Goal: Transaction & Acquisition: Purchase product/service

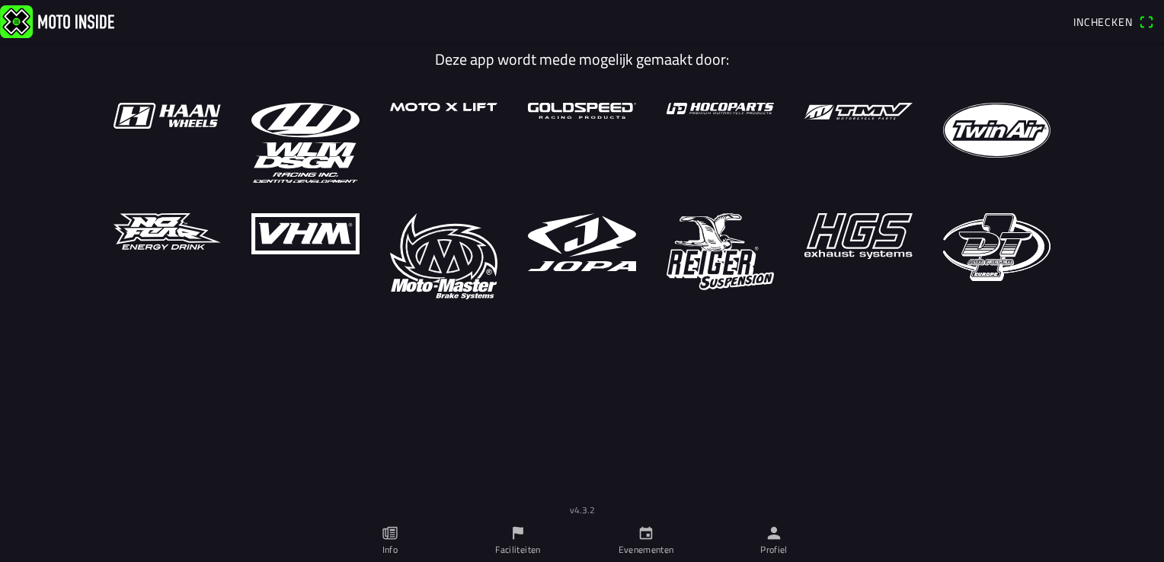
click at [752, 532] on link "Profiel" at bounding box center [774, 540] width 128 height 43
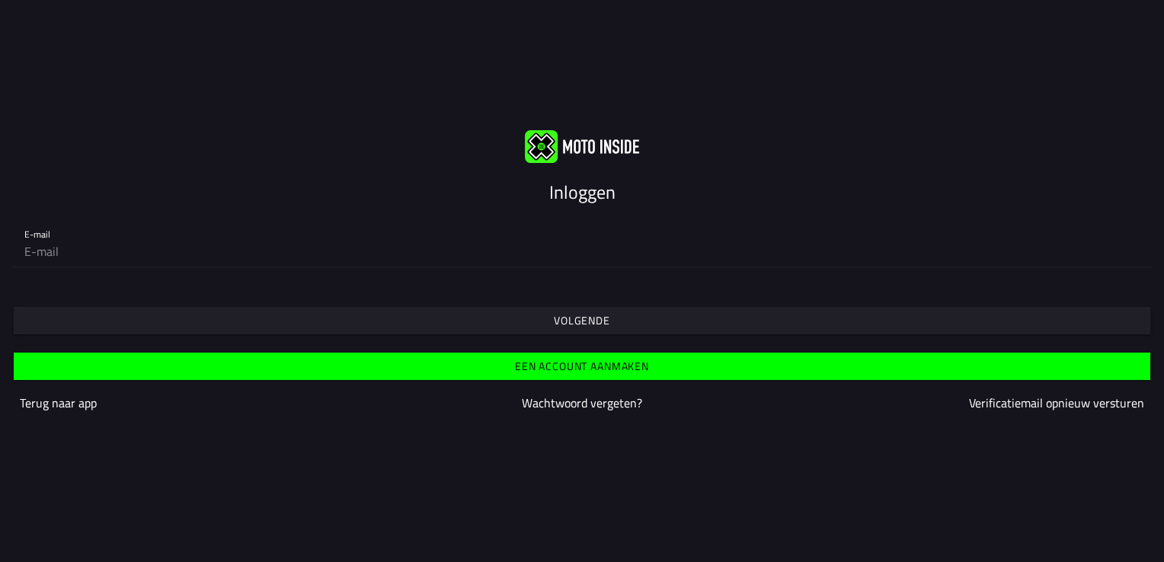
click at [570, 257] on input "email" at bounding box center [581, 251] width 1115 height 30
type input "thielemanpullen@ziggo.nl"
click at [459, 320] on span "Volgende" at bounding box center [581, 320] width 1113 height 27
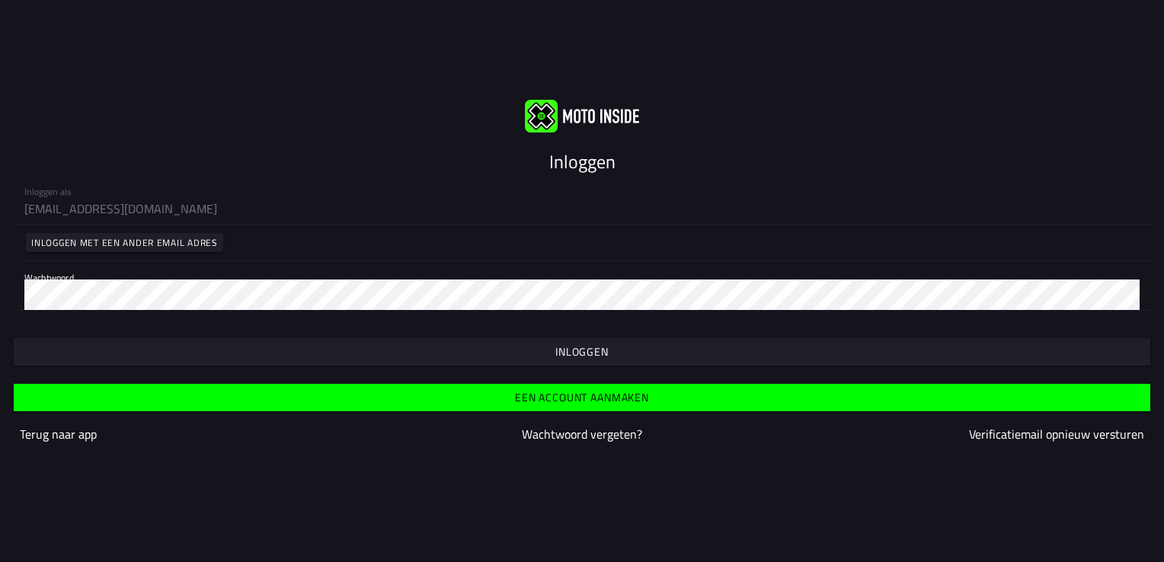
click at [460, 353] on span "button" at bounding box center [581, 351] width 1113 height 27
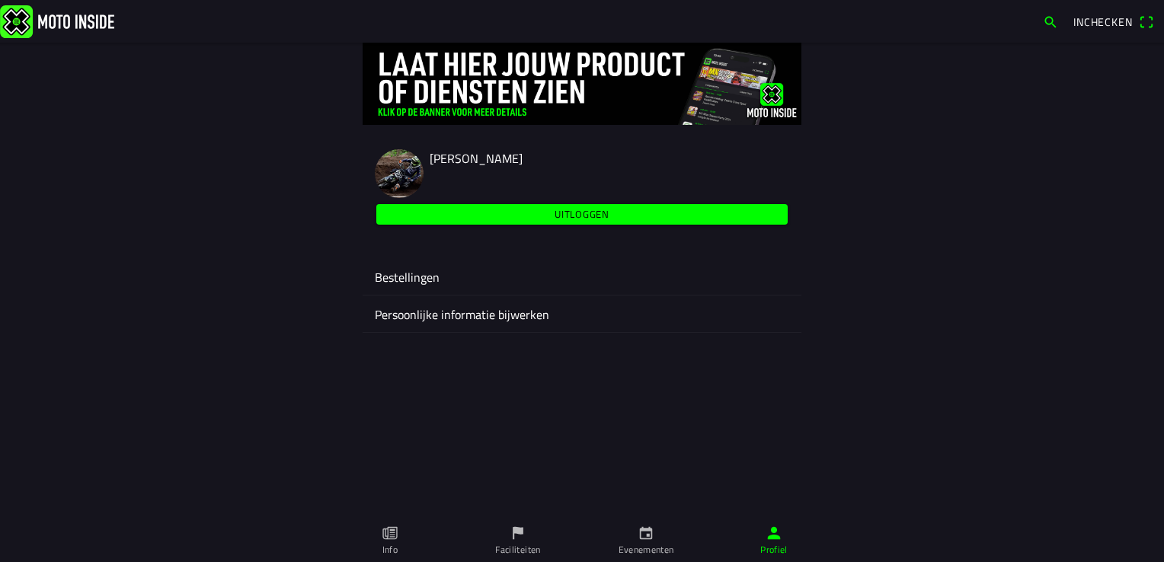
click at [611, 278] on ion-label "Bestellingen" at bounding box center [582, 277] width 414 height 18
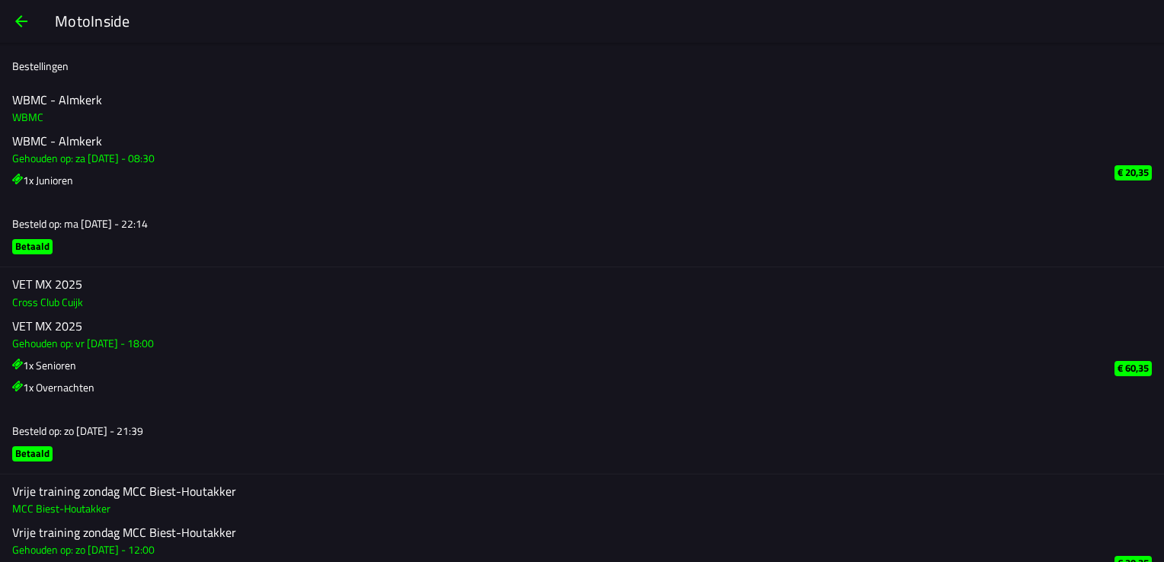
click at [602, 274] on div "VET MX 2025 Cross Club Cuijk VET MX 2025 Gehouden op: vr 15 aug. - 18:00 1x Sen…" at bounding box center [551, 370] width 1078 height 206
click at [30, 20] on span "button" at bounding box center [21, 21] width 18 height 37
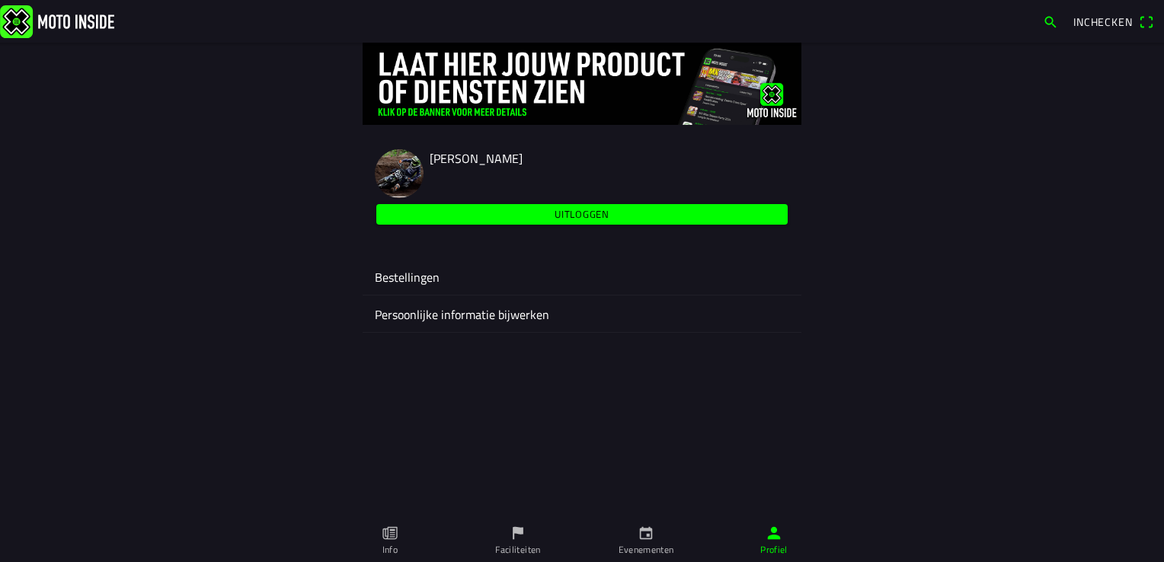
click at [650, 551] on ion-label "Evenementen" at bounding box center [646, 550] width 56 height 14
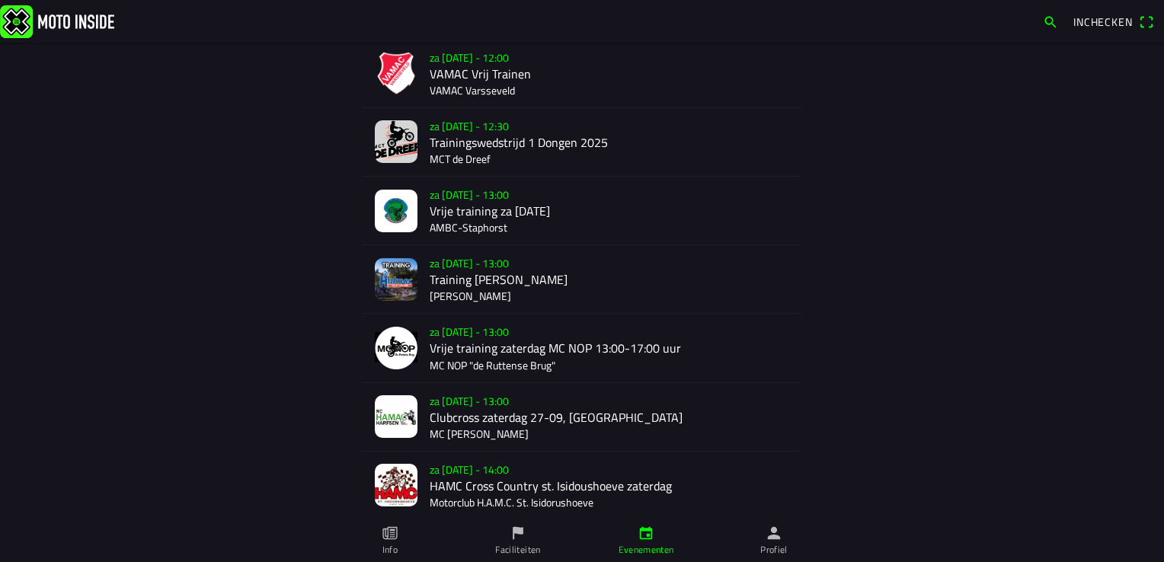
scroll to position [305, 0]
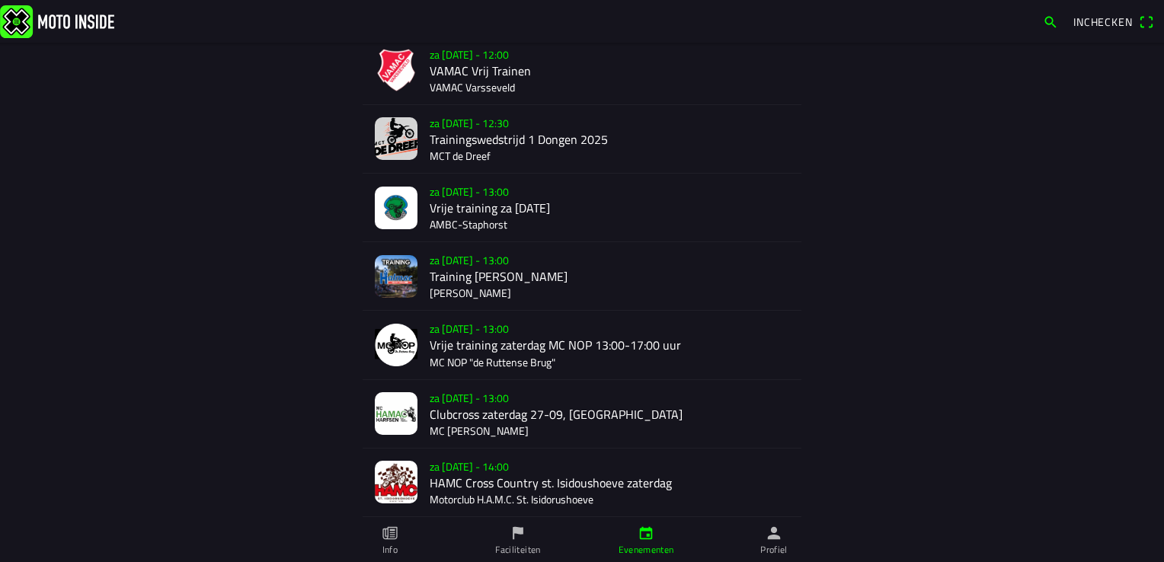
click at [541, 135] on div "za 27 sep. - 12:30 Trainingswedstrijd 1 Dongen 2025 MCT de Dreef" at bounding box center [609, 139] width 359 height 68
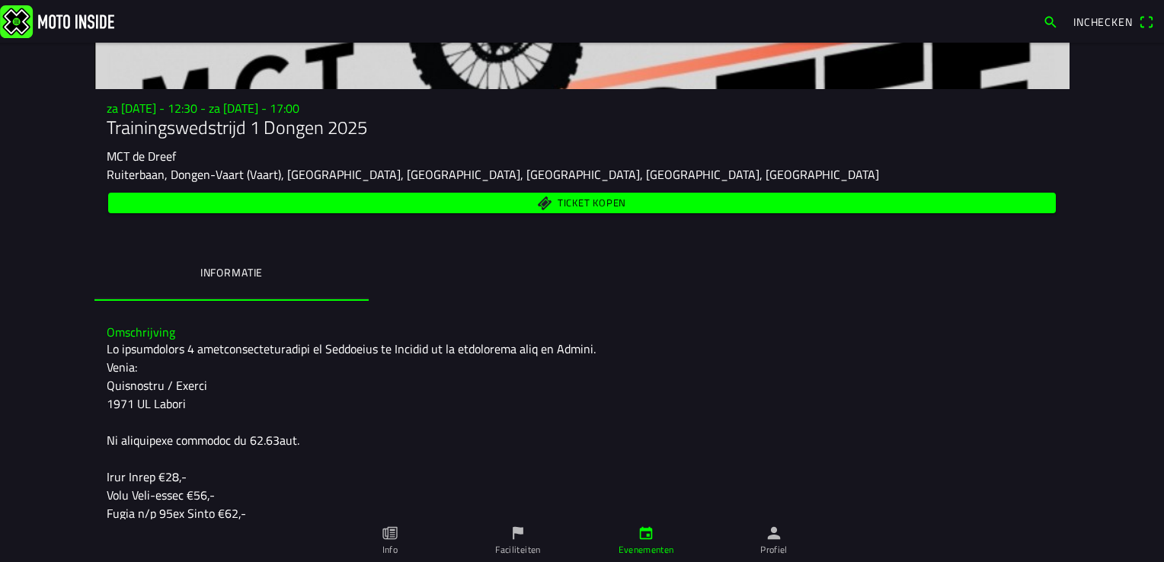
scroll to position [76, 0]
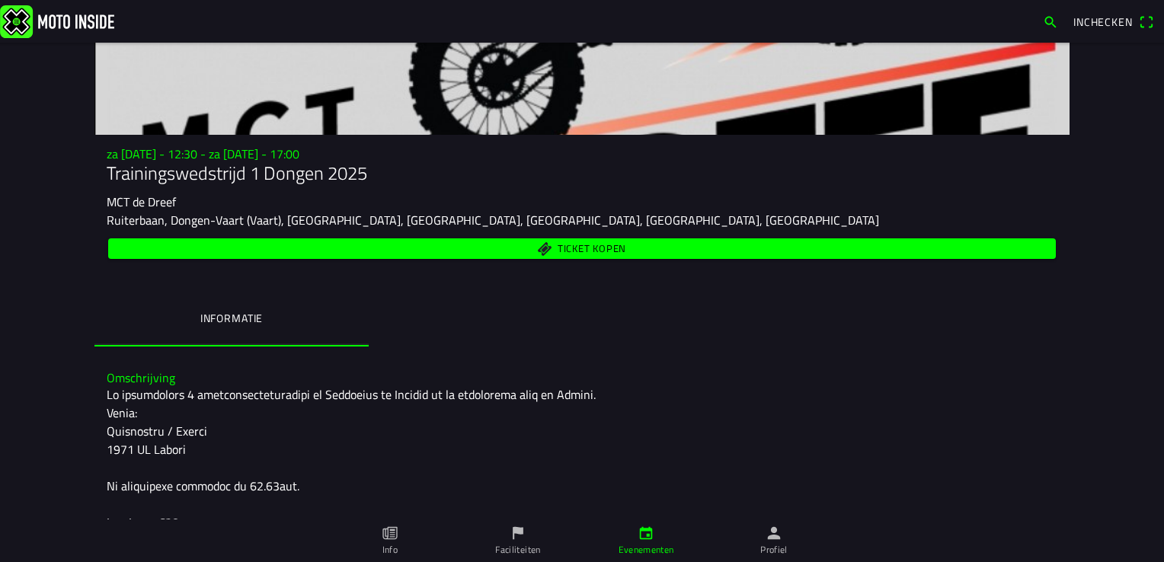
click at [573, 253] on span "Ticket kopen" at bounding box center [591, 249] width 69 height 10
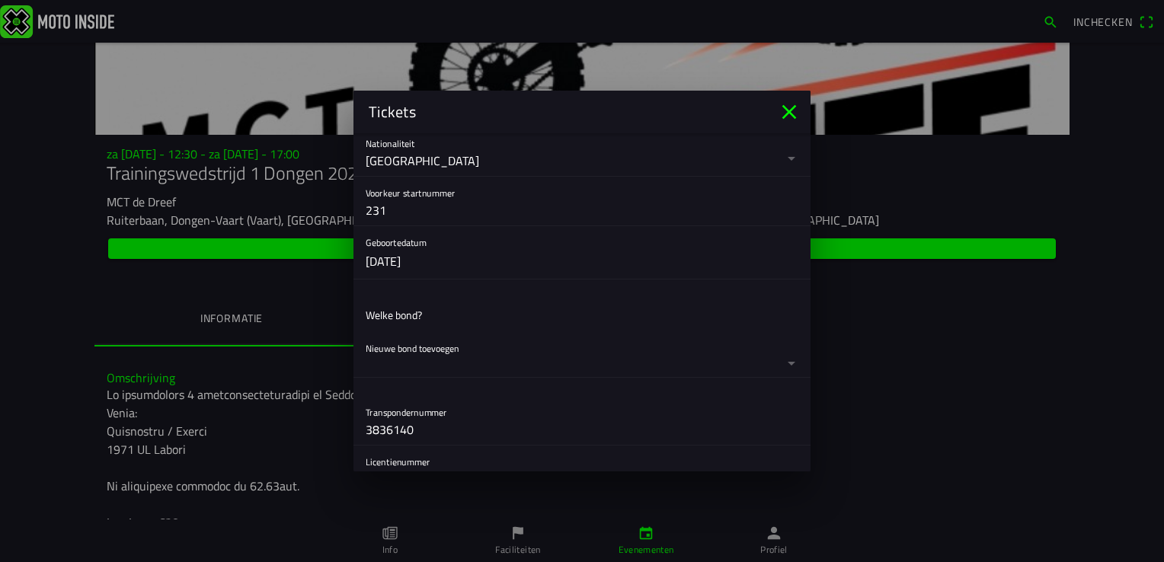
scroll to position [228, 0]
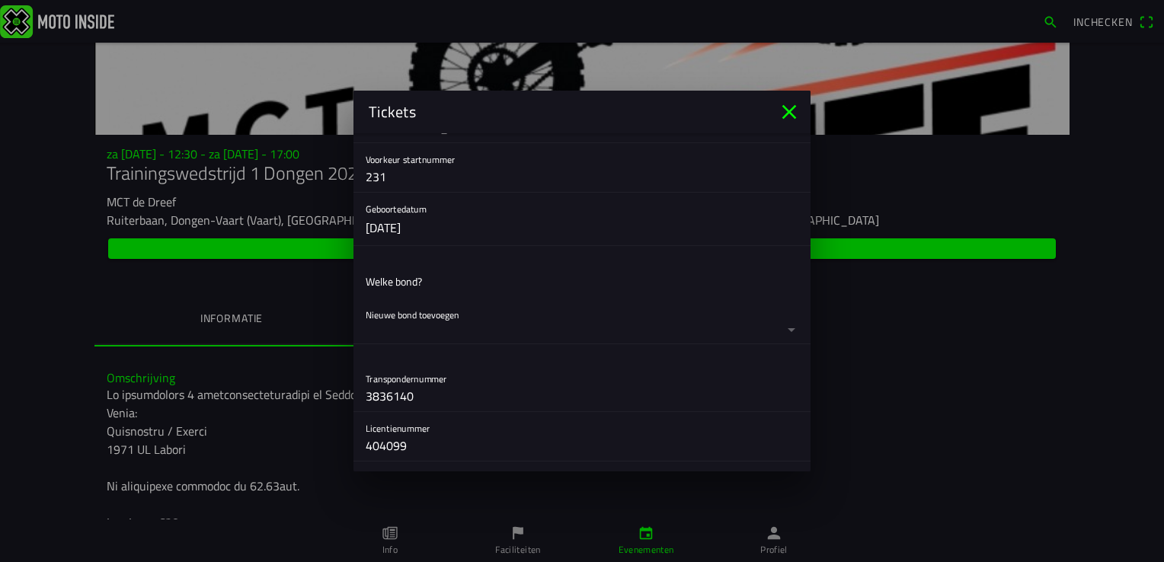
click at [451, 316] on button "button" at bounding box center [588, 321] width 445 height 45
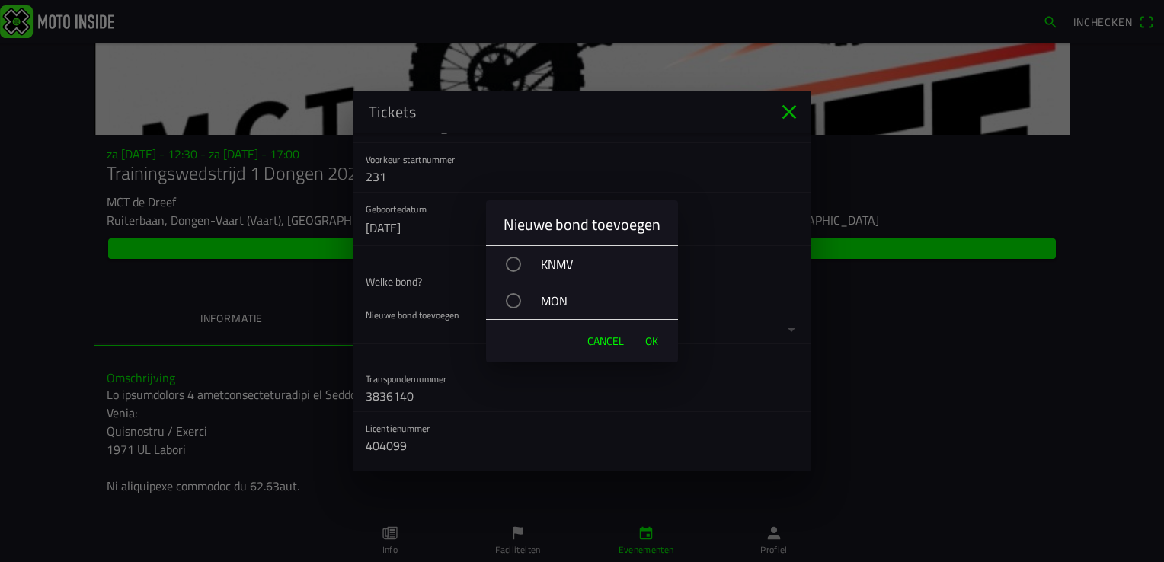
click at [519, 302] on div "button" at bounding box center [513, 300] width 15 height 15
click at [516, 266] on div "button" at bounding box center [513, 264] width 15 height 15
click at [651, 338] on span "OK" at bounding box center [651, 341] width 13 height 15
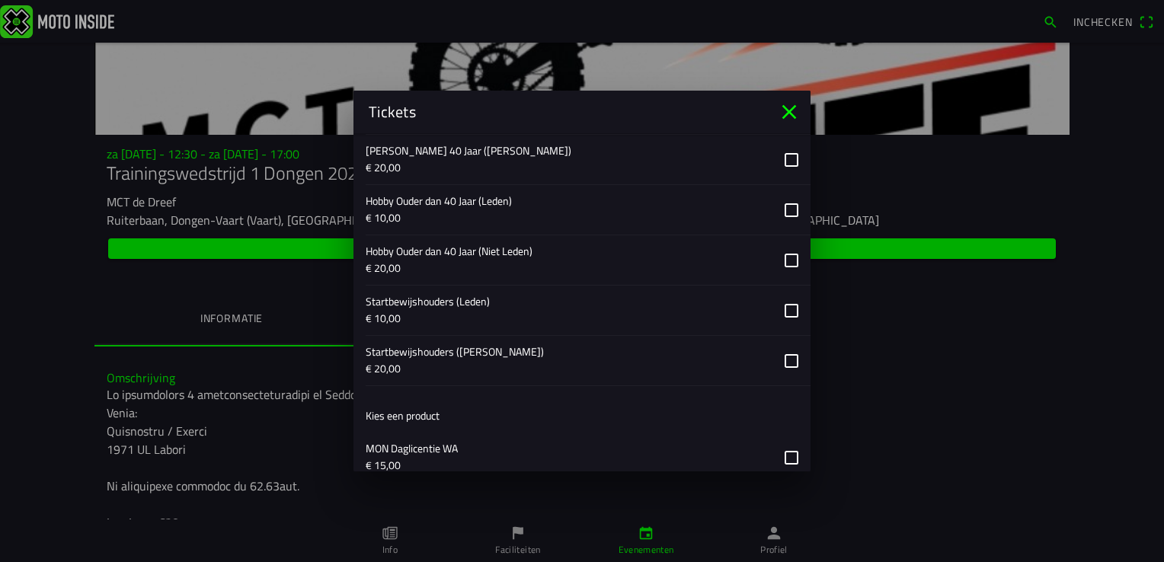
scroll to position [1212, 0]
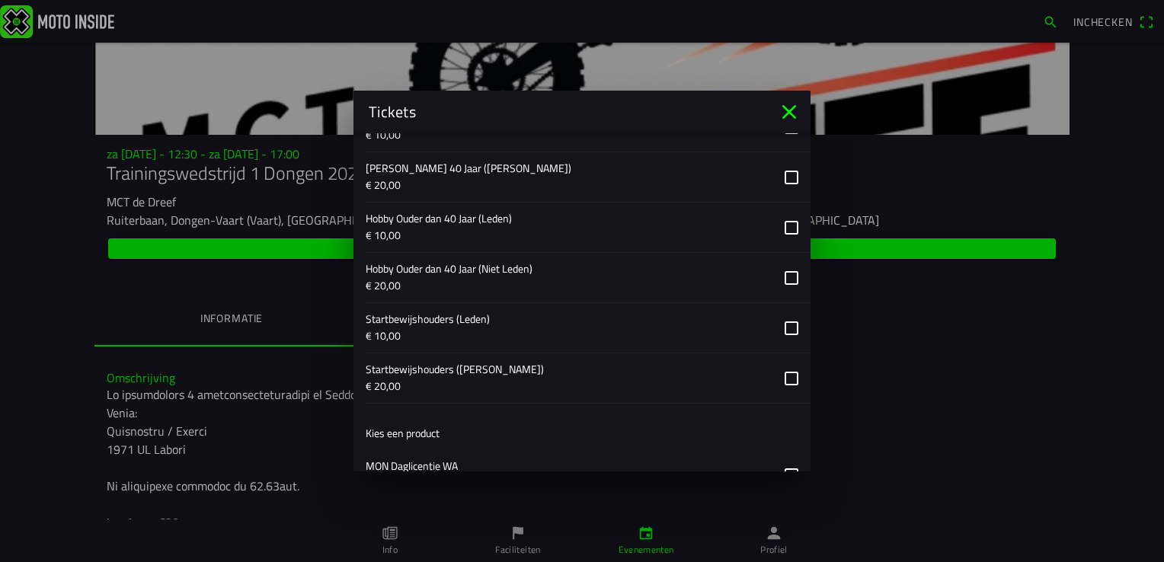
click at [502, 315] on button "button" at bounding box center [588, 328] width 445 height 50
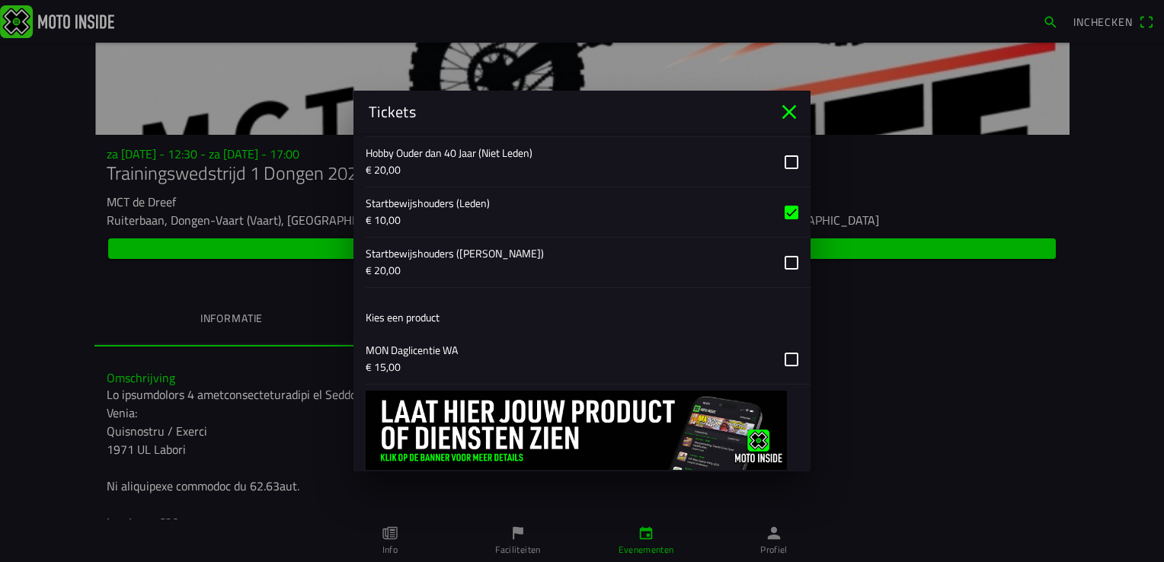
scroll to position [1364, 0]
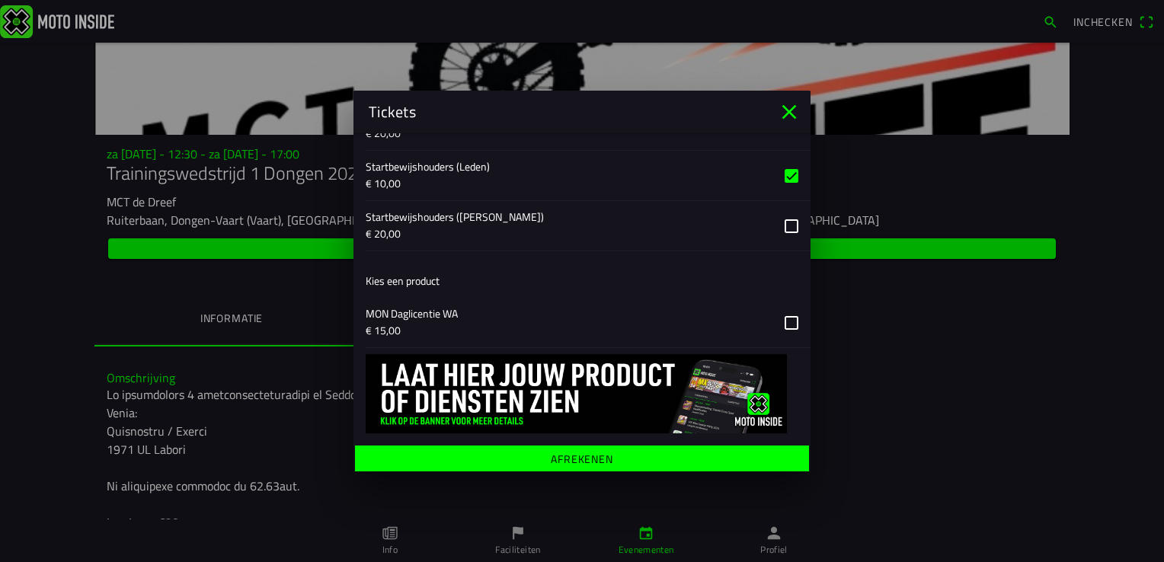
click at [596, 459] on ion-label "Afrekenen" at bounding box center [582, 459] width 62 height 11
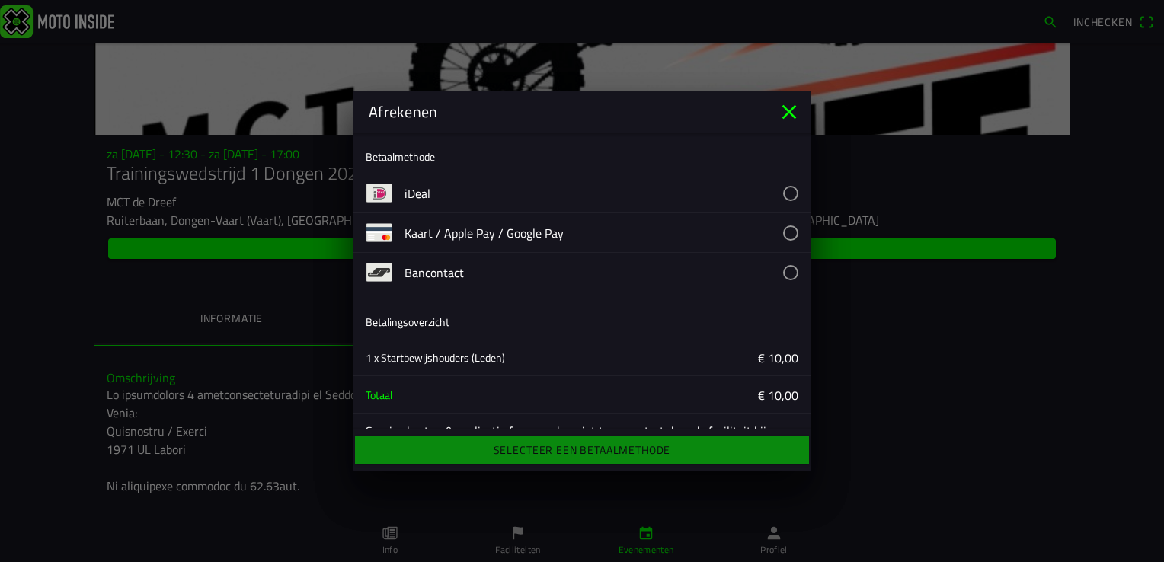
click at [569, 193] on button "button" at bounding box center [607, 193] width 406 height 39
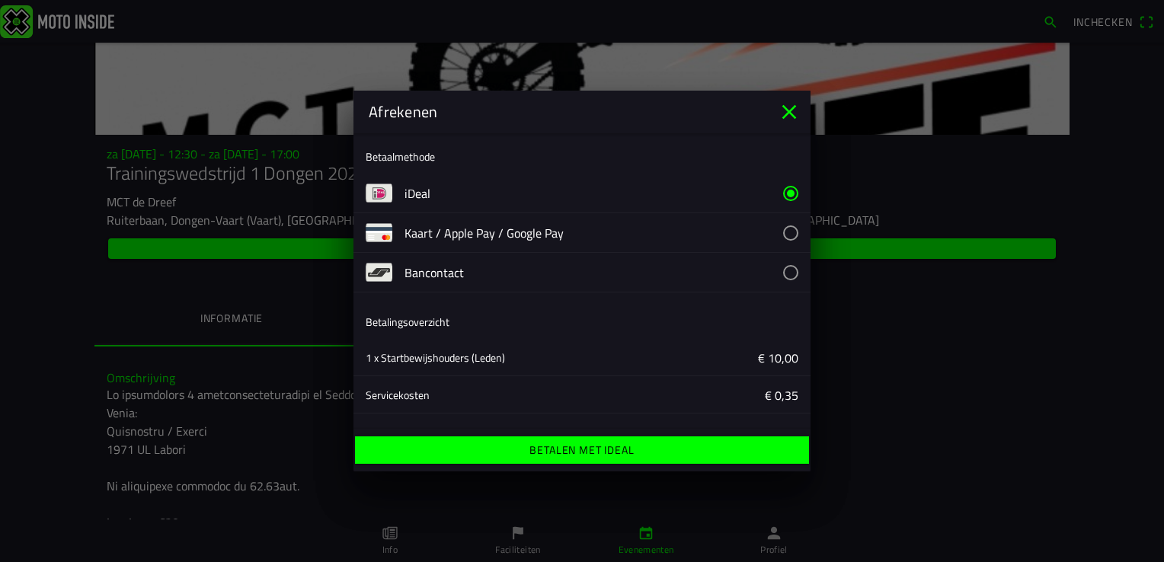
click at [590, 448] on ion-label "Betalen met iDeal" at bounding box center [581, 450] width 104 height 11
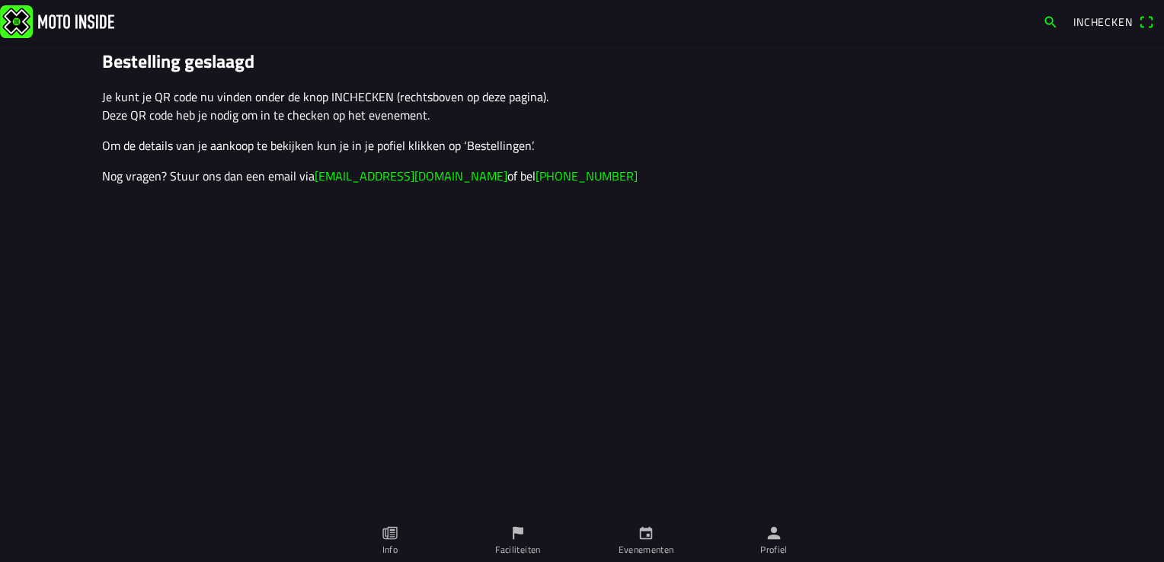
click at [1115, 26] on span "Inchecken" at bounding box center [1102, 22] width 59 height 16
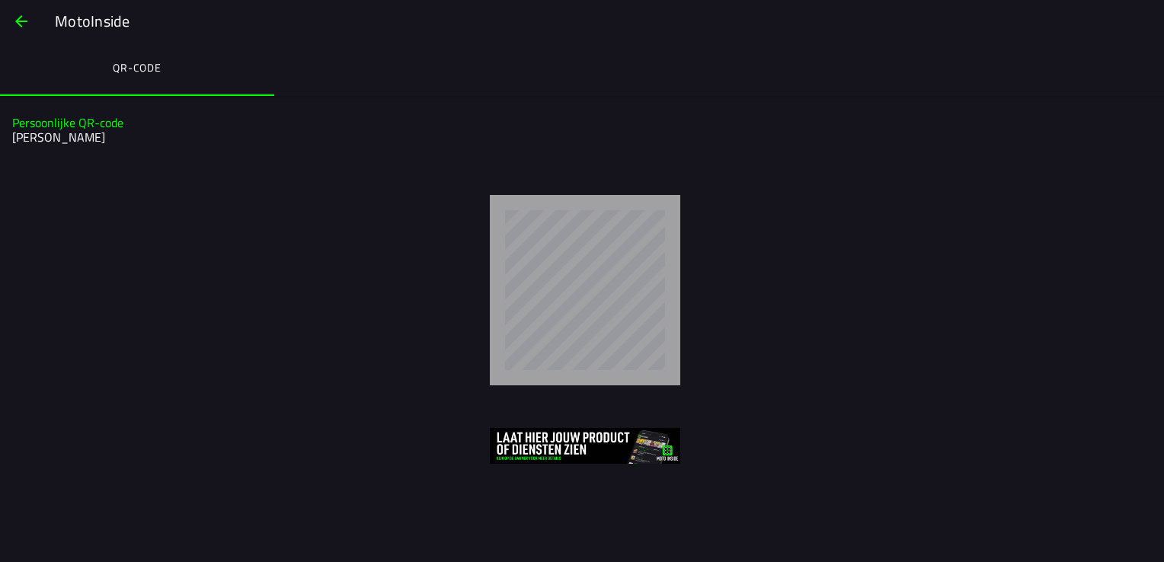
click at [5, 18] on button "button" at bounding box center [21, 21] width 37 height 37
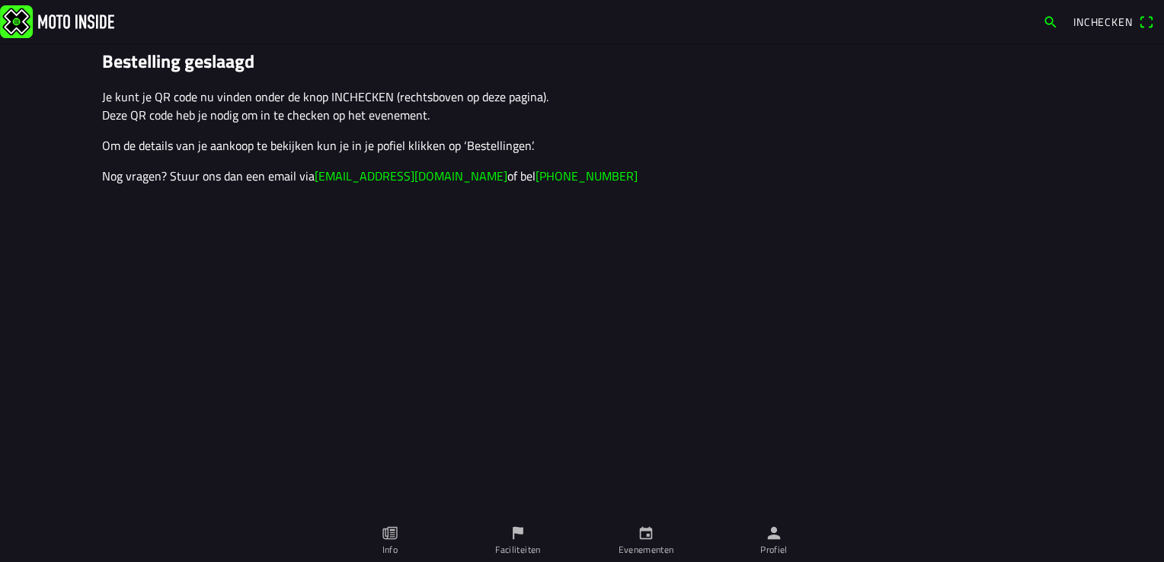
click at [761, 532] on link "Profiel" at bounding box center [774, 540] width 128 height 43
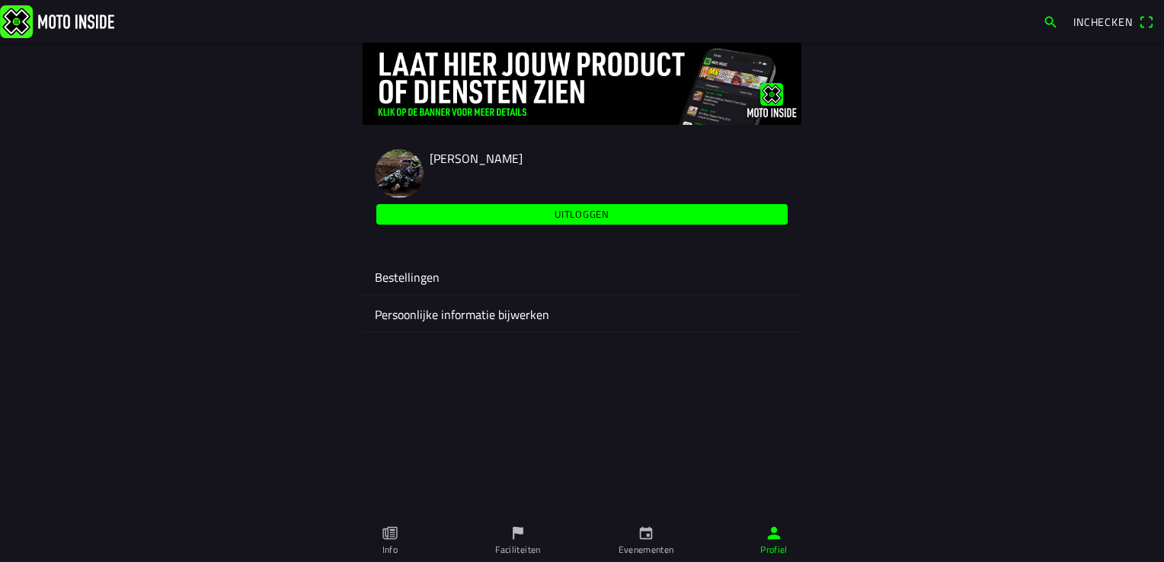
click at [580, 276] on ion-label "Bestellingen" at bounding box center [582, 277] width 414 height 18
